Goal: Information Seeking & Learning: Learn about a topic

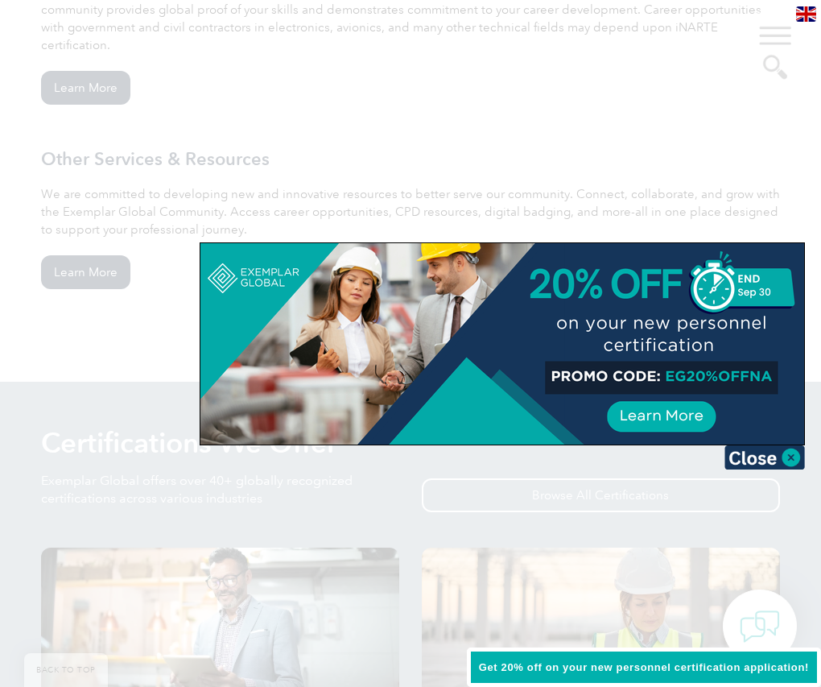
scroll to position [1736, 0]
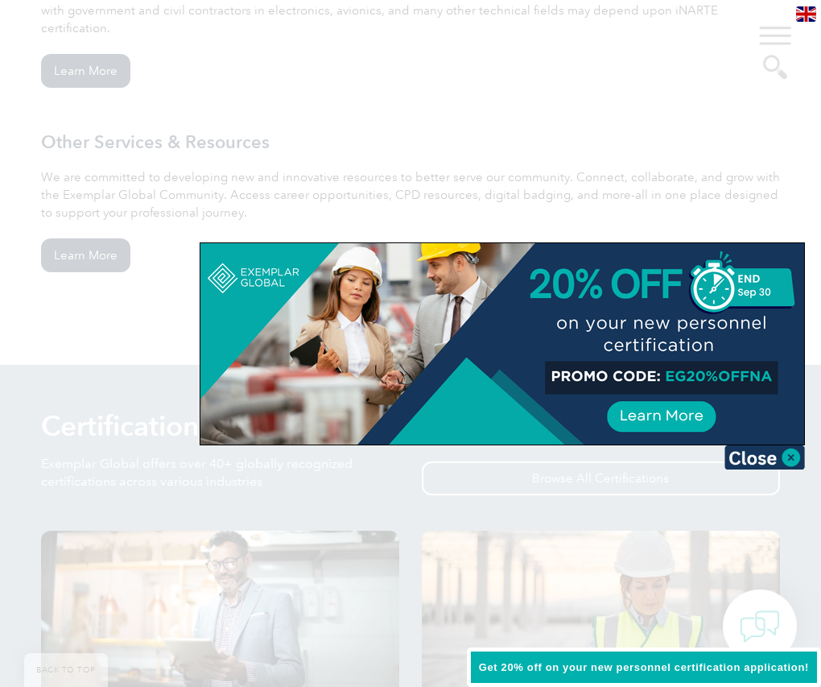
click at [600, 479] on div at bounding box center [410, 343] width 821 height 687
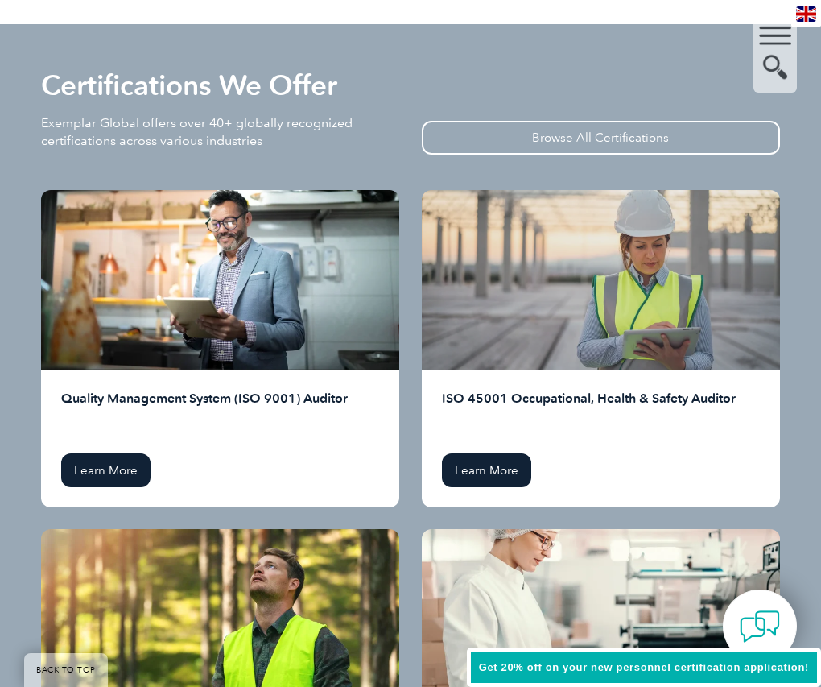
scroll to position [2073, 0]
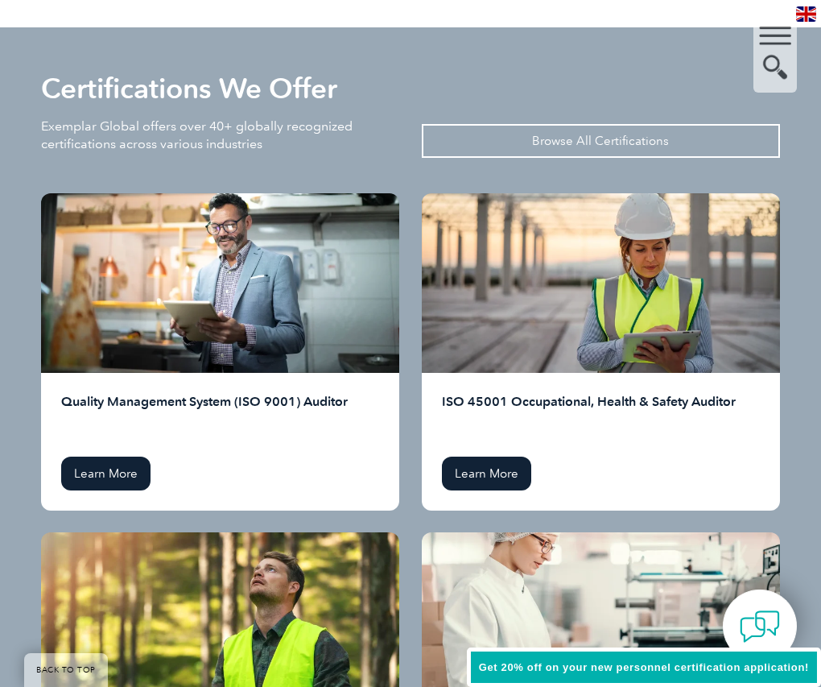
click at [555, 126] on link "Browse All Certifications" at bounding box center [601, 141] width 358 height 34
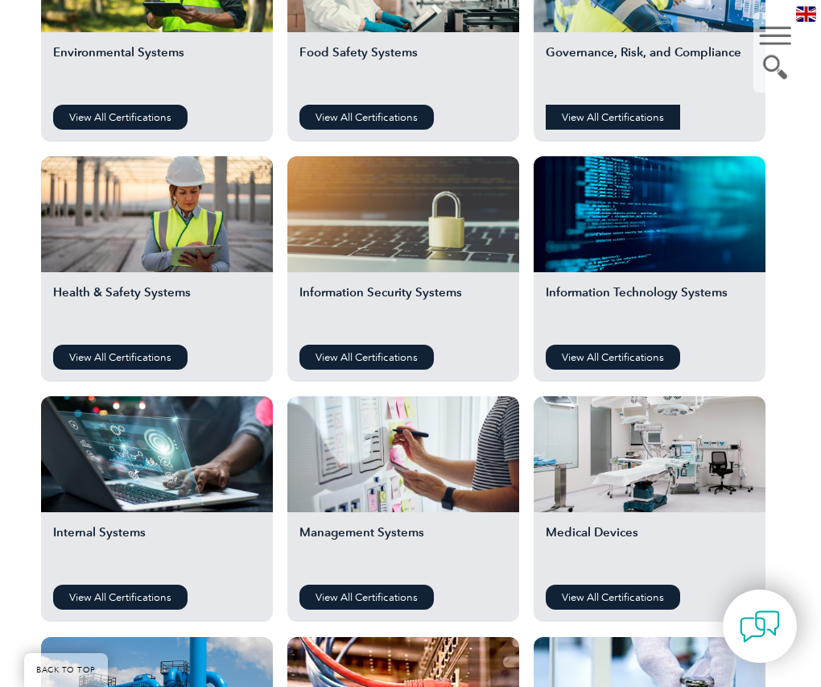
scroll to position [684, 0]
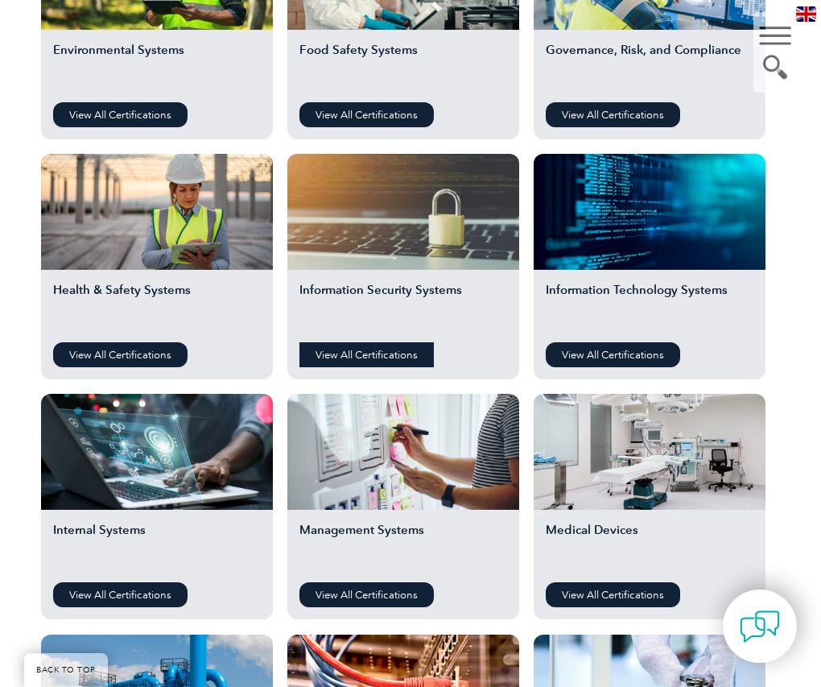
click at [374, 355] on link "View All Certifications" at bounding box center [367, 354] width 134 height 25
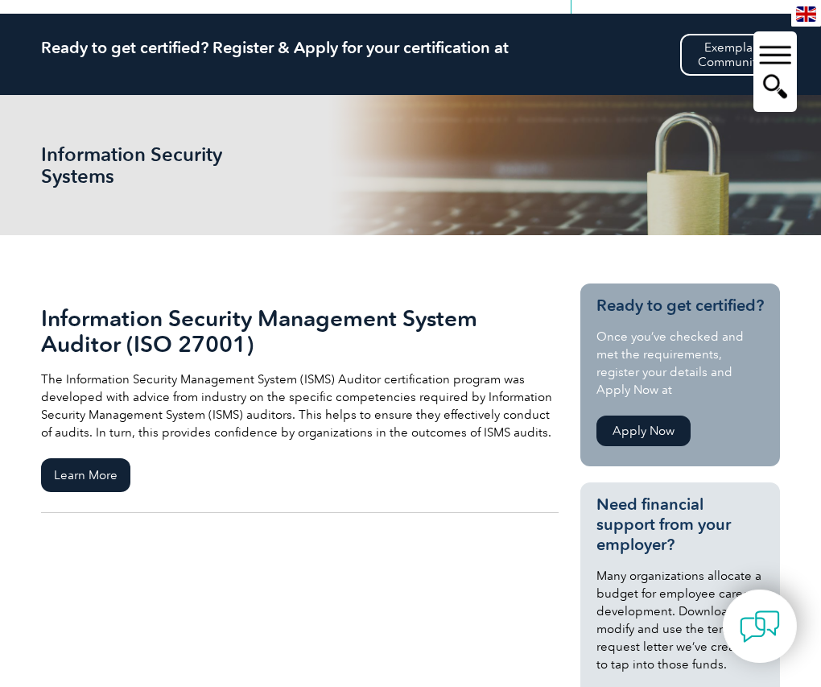
scroll to position [75, 0]
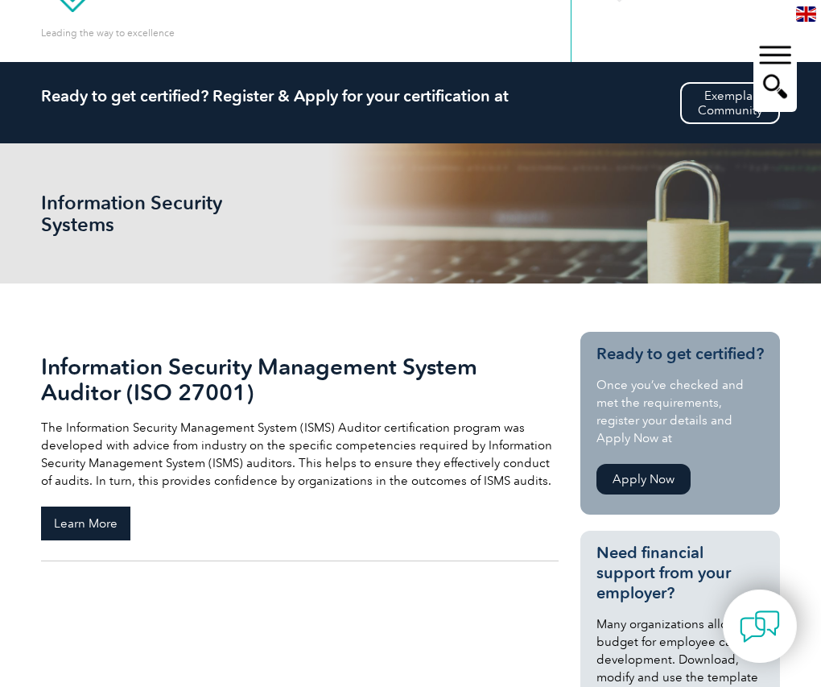
click at [106, 515] on span "Learn More" at bounding box center [85, 523] width 89 height 34
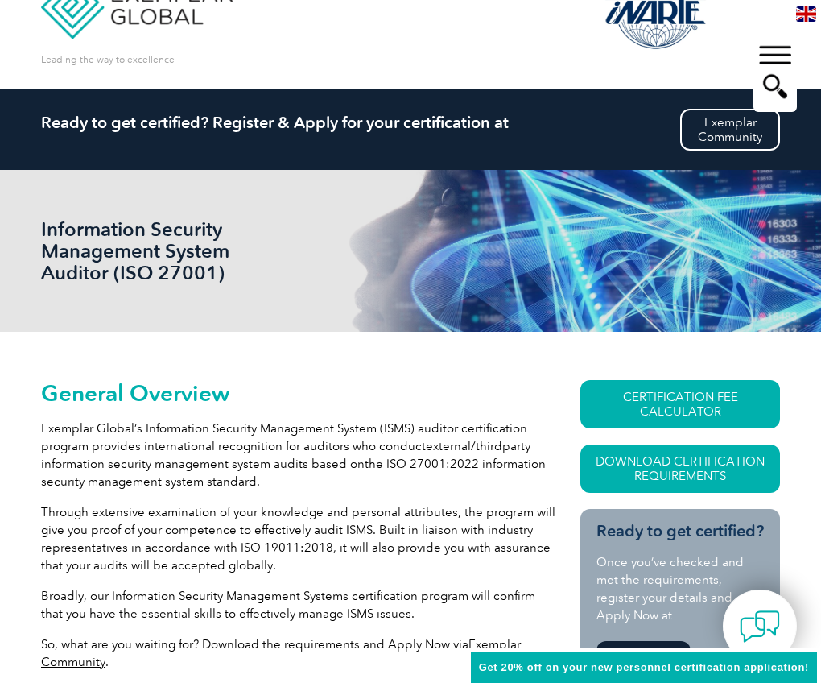
scroll to position [50, 0]
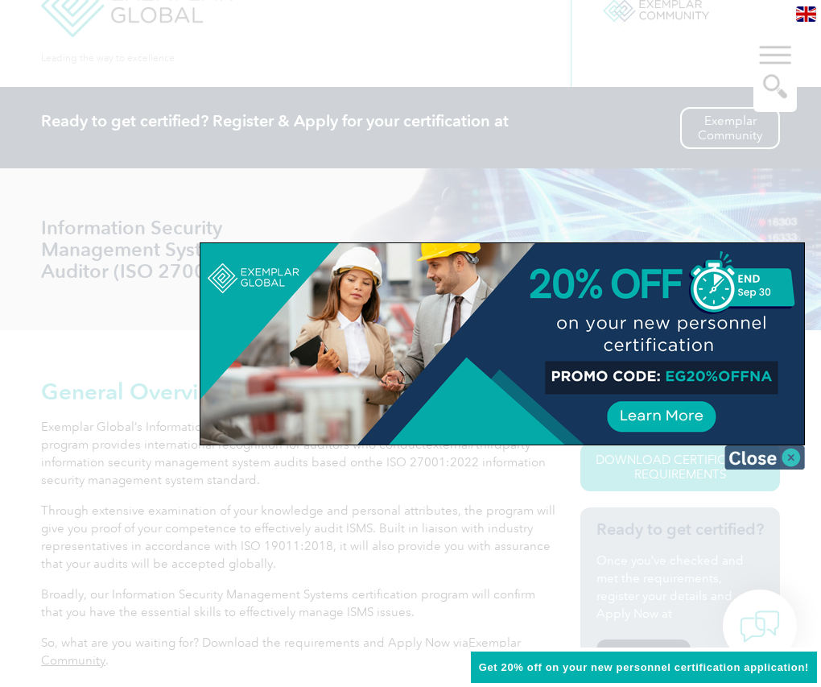
click at [796, 457] on img at bounding box center [765, 457] width 81 height 24
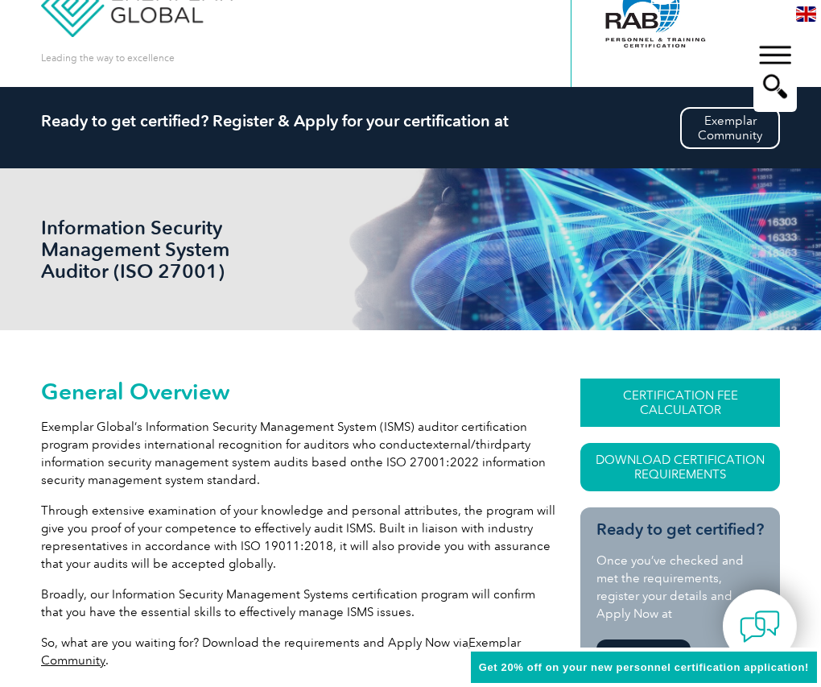
click at [700, 397] on link "CERTIFICATION FEE CALCULATOR" at bounding box center [681, 402] width 200 height 48
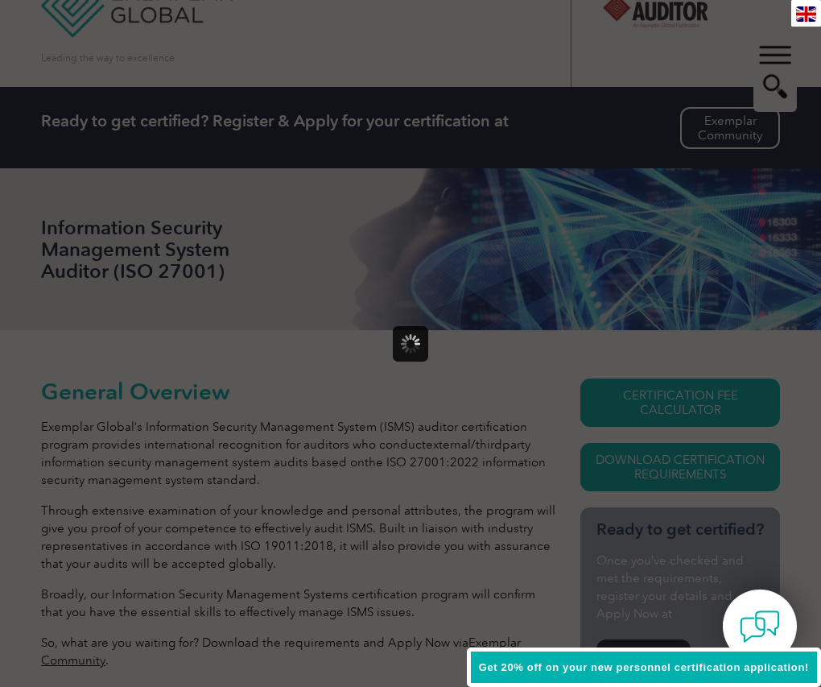
scroll to position [0, 0]
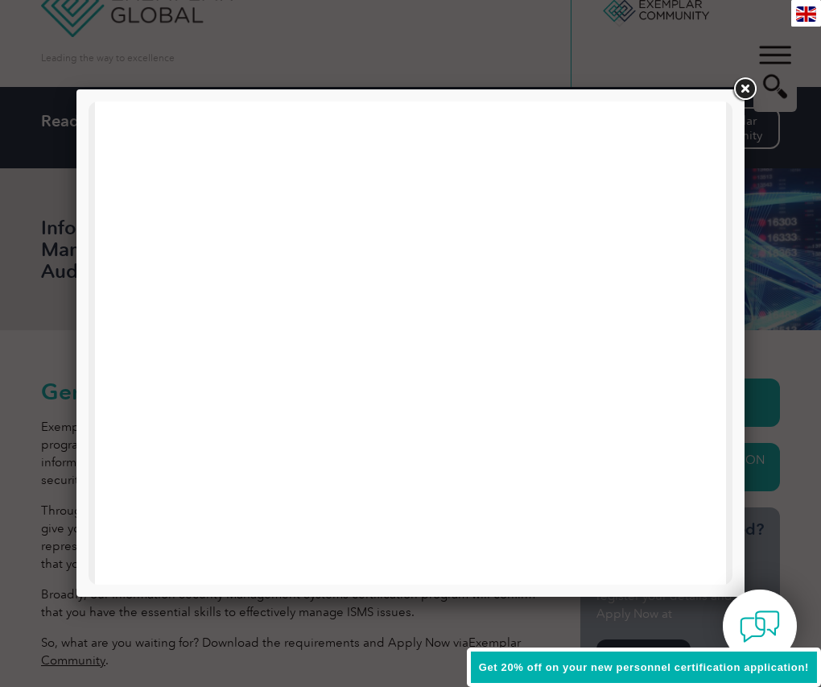
click at [746, 89] on link at bounding box center [744, 89] width 29 height 29
